Goal: Information Seeking & Learning: Learn about a topic

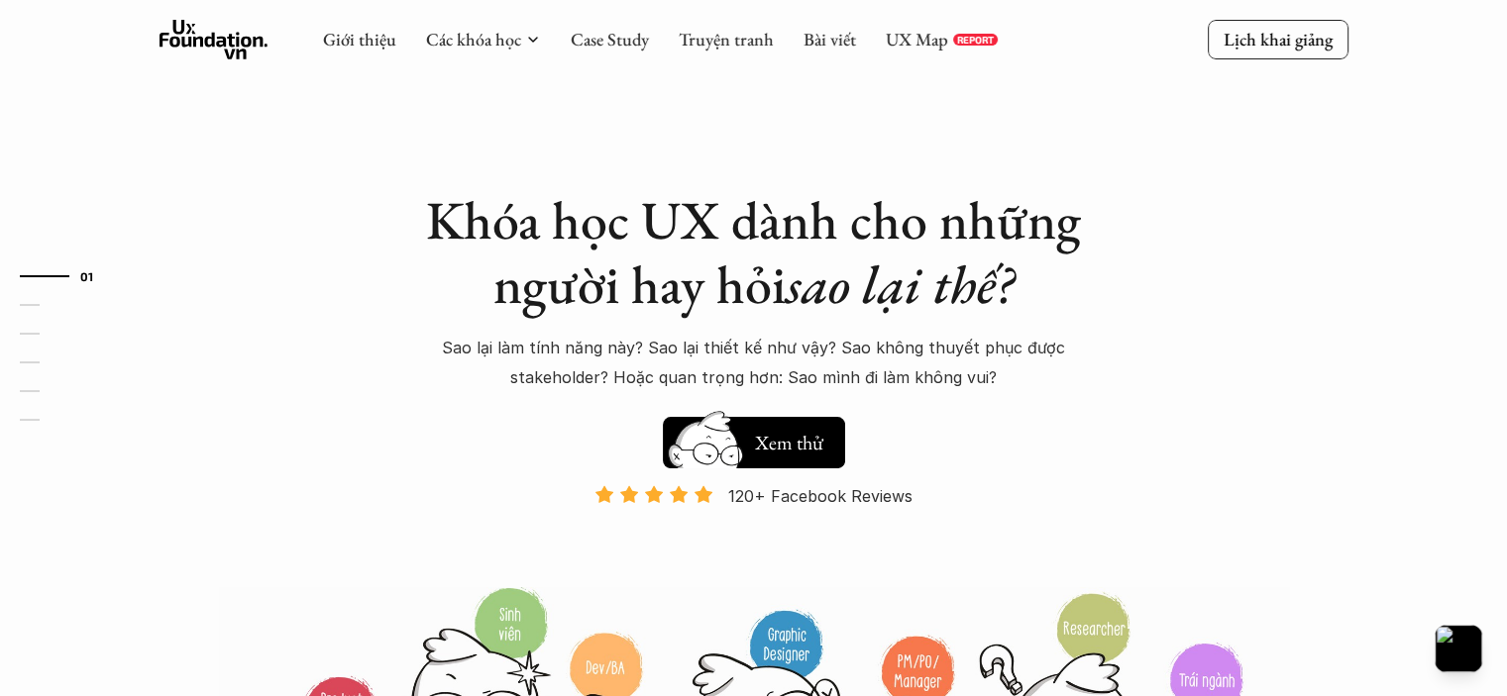
click at [908, 32] on link "UX Map" at bounding box center [917, 39] width 62 height 23
click at [606, 33] on link "Case Study" at bounding box center [610, 39] width 78 height 23
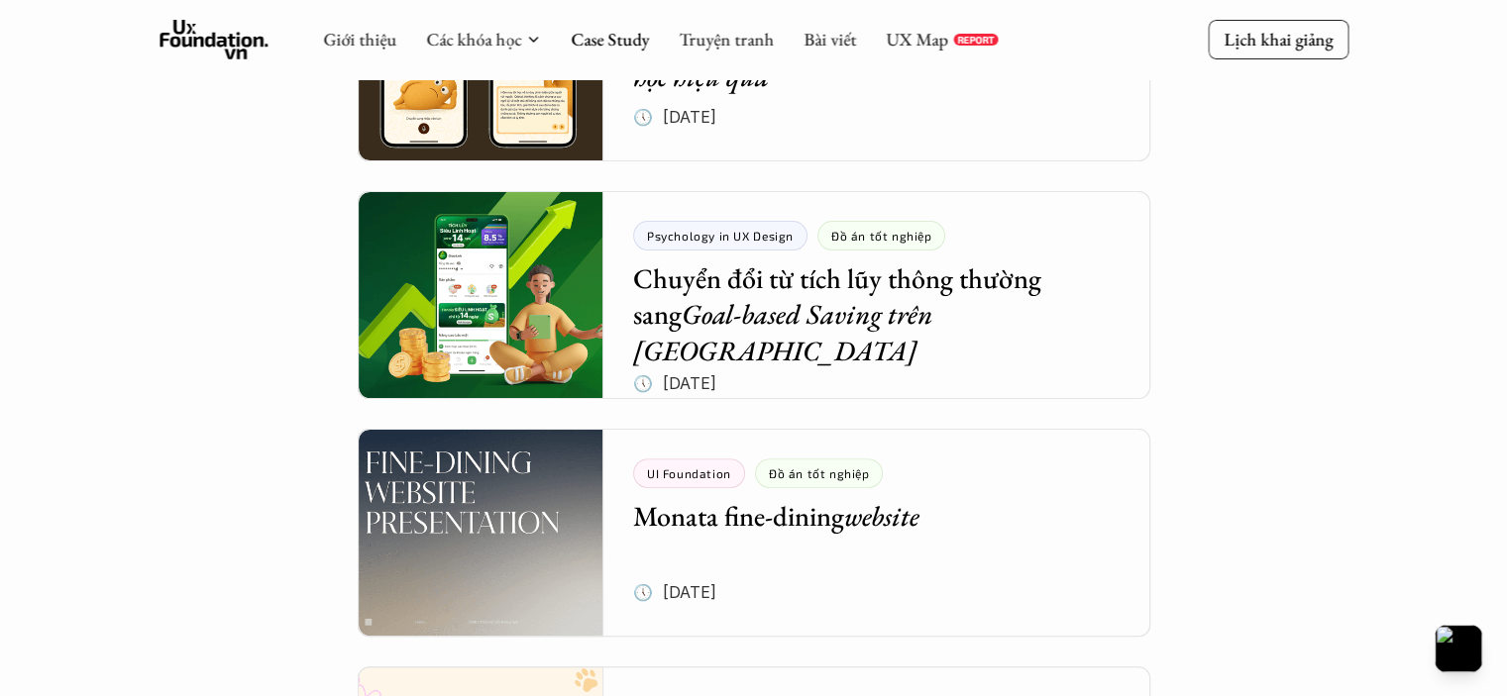
scroll to position [344, 0]
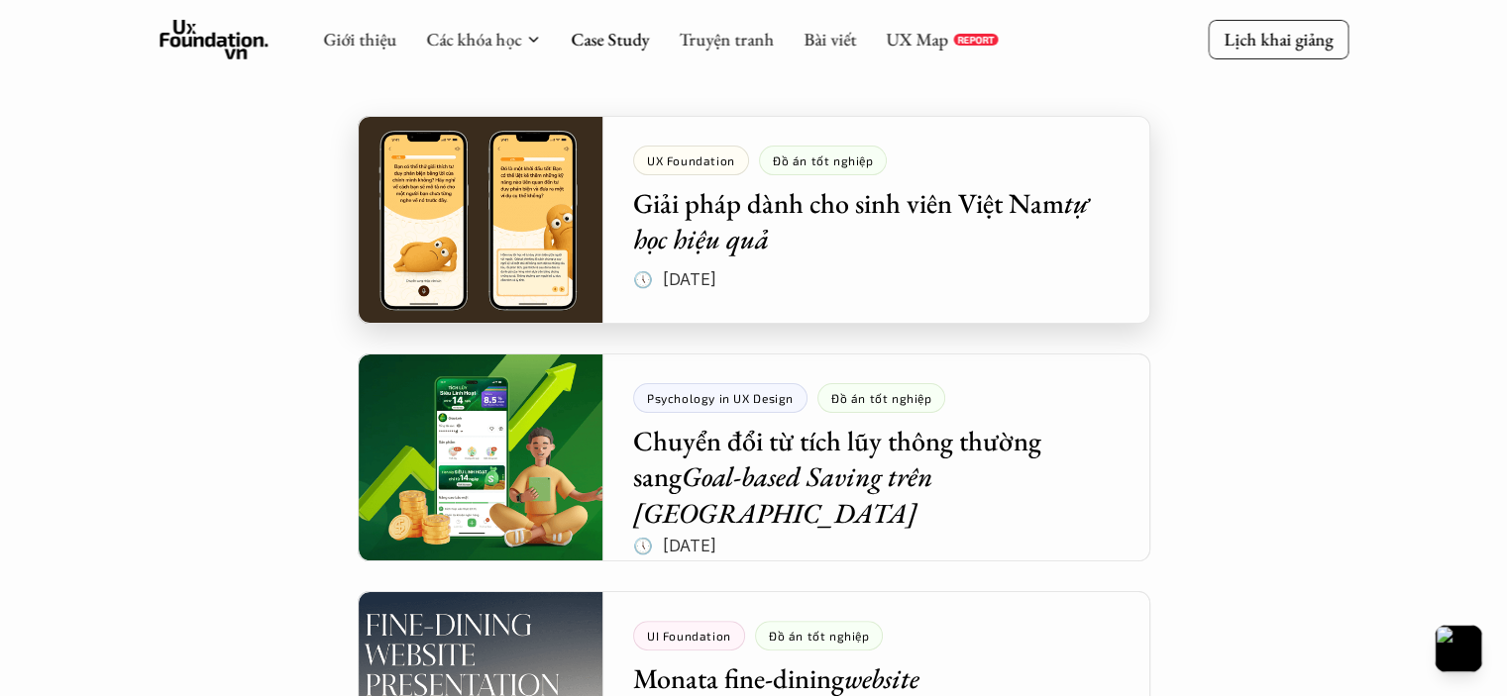
click at [856, 185] on div at bounding box center [754, 220] width 792 height 208
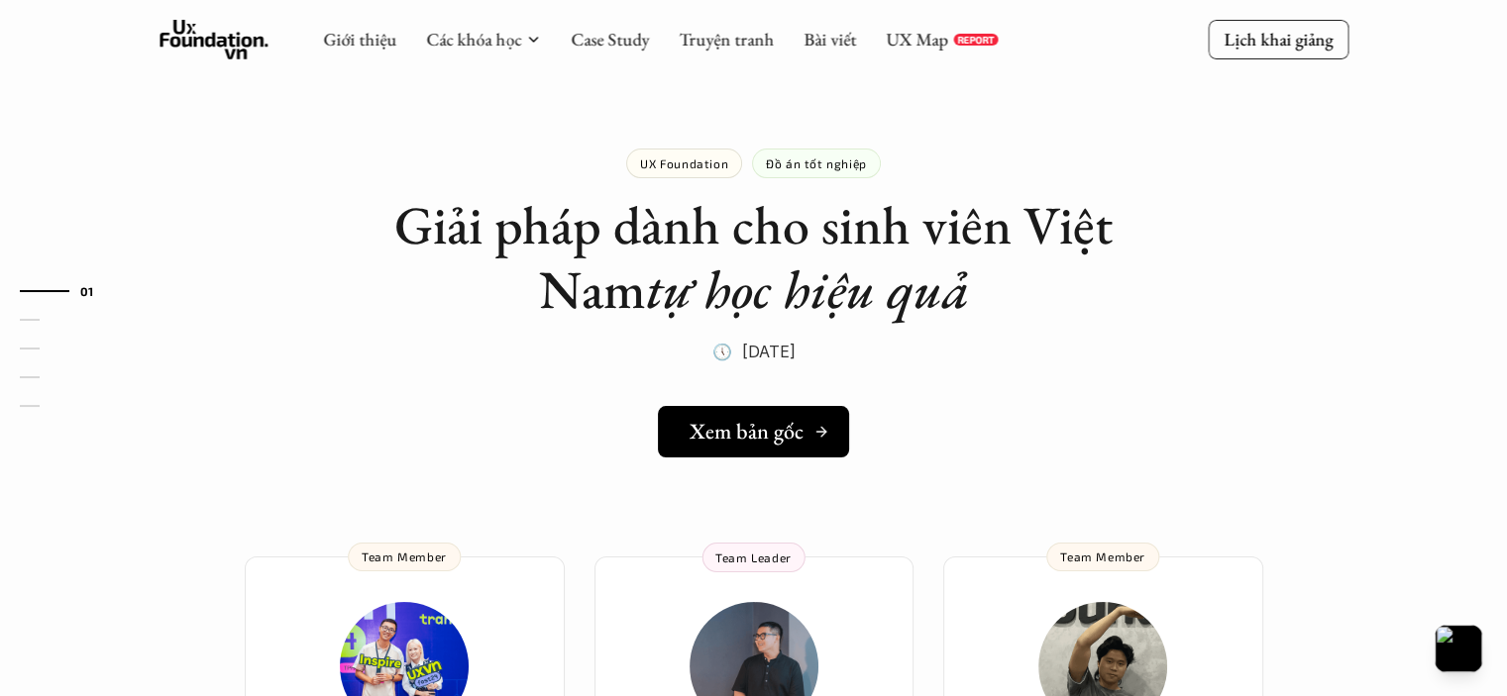
click at [690, 435] on h5 "Xem bản gốc" at bounding box center [746, 432] width 114 height 26
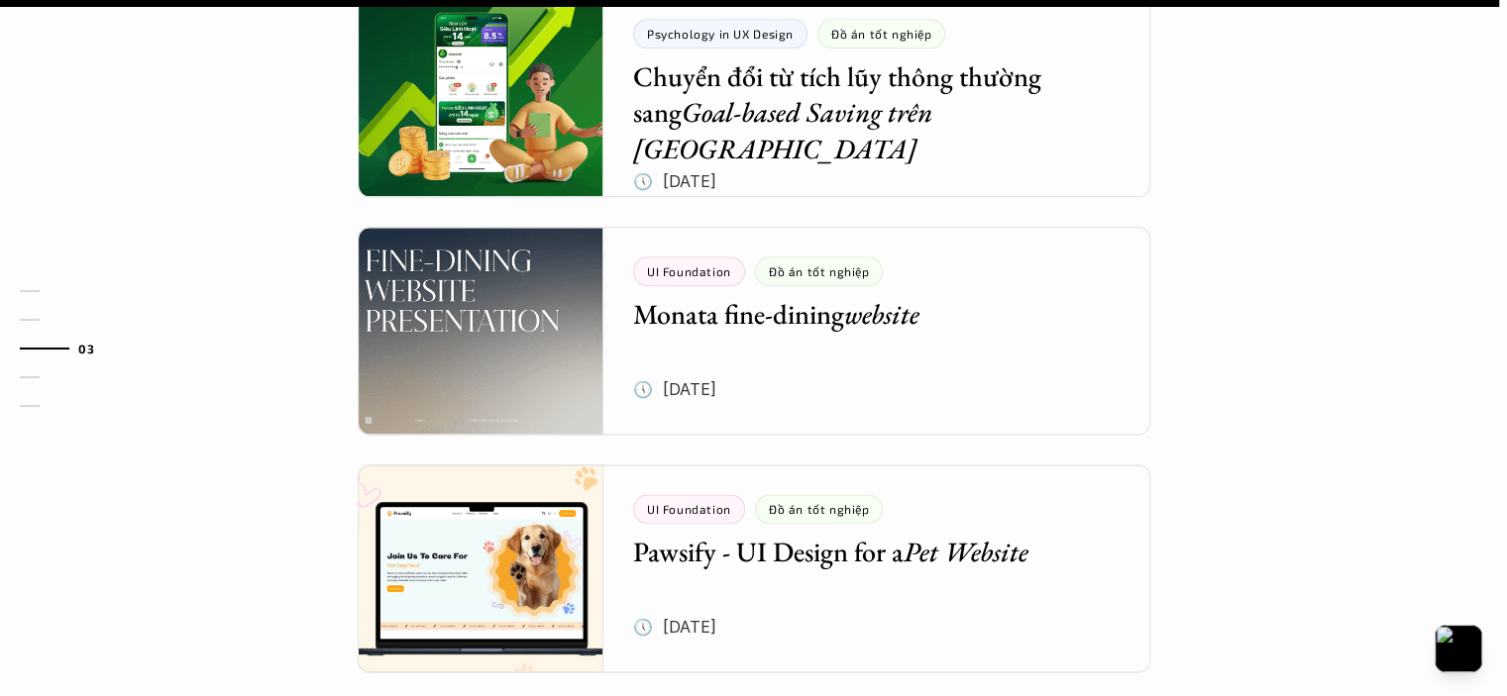
scroll to position [2488, 0]
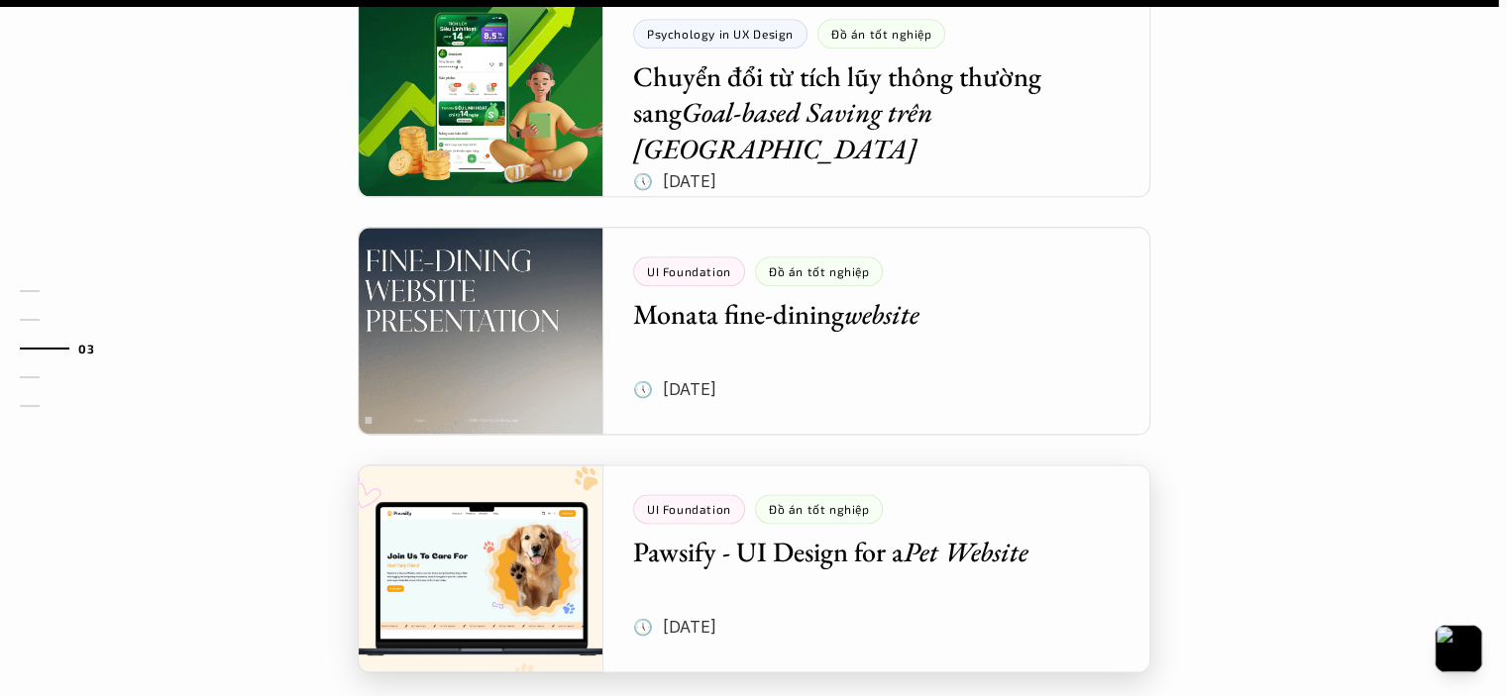
click at [836, 490] on div at bounding box center [754, 569] width 792 height 208
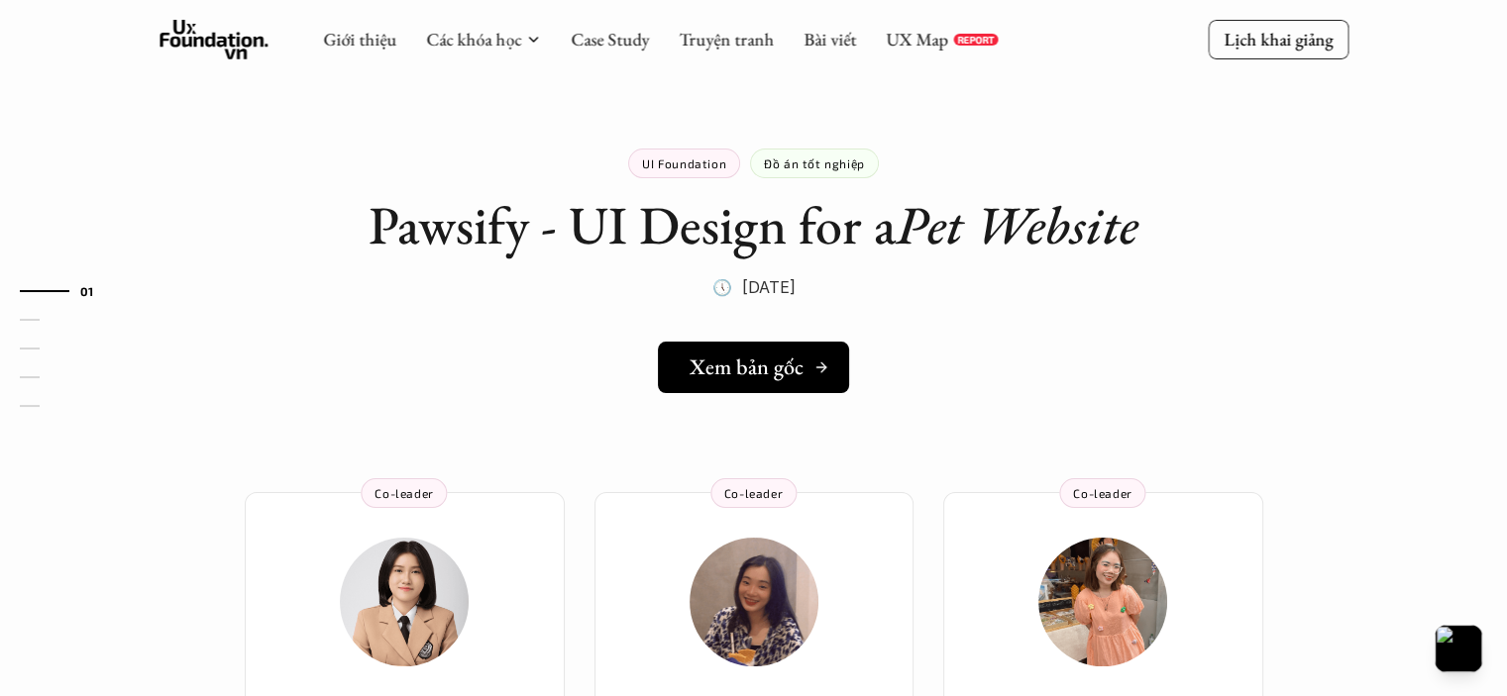
click at [765, 372] on h5 "Xem bản gốc" at bounding box center [746, 368] width 114 height 26
click at [591, 40] on link "Case Study" at bounding box center [610, 39] width 78 height 23
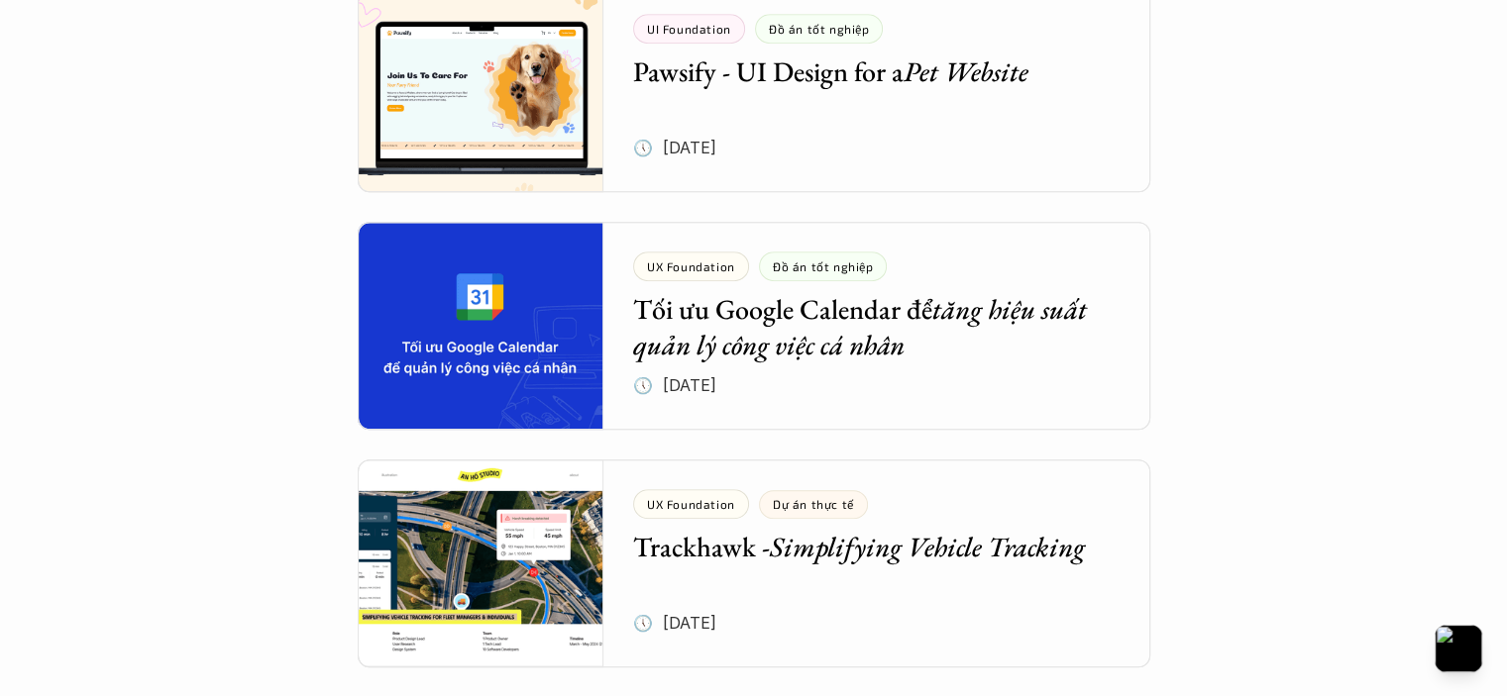
scroll to position [1189, 0]
